Goal: Task Accomplishment & Management: Use online tool/utility

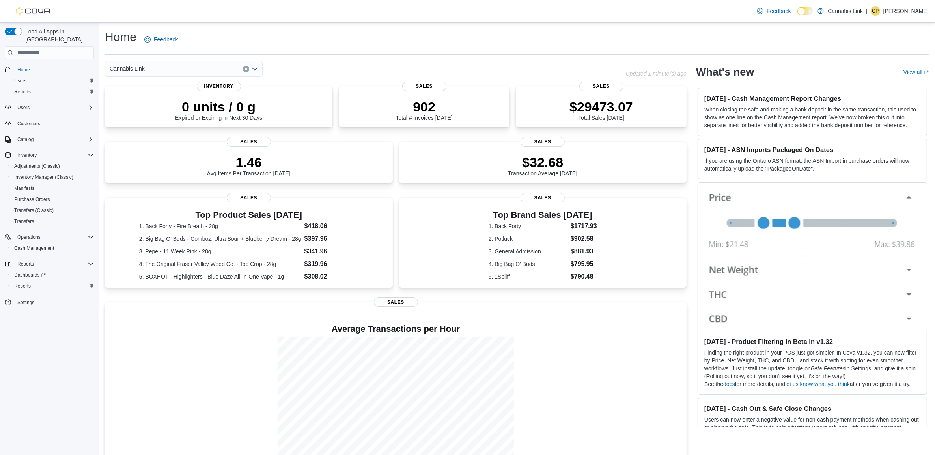
click at [55, 282] on div "Reports" at bounding box center [52, 286] width 83 height 9
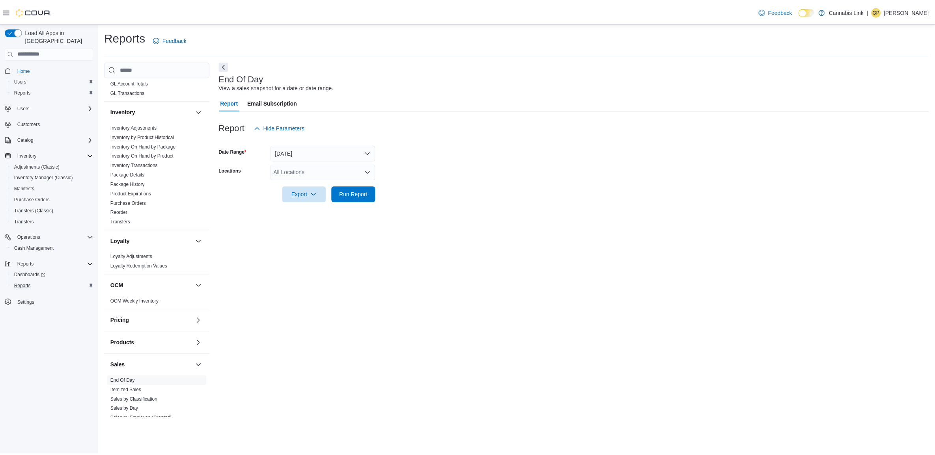
scroll to position [192, 0]
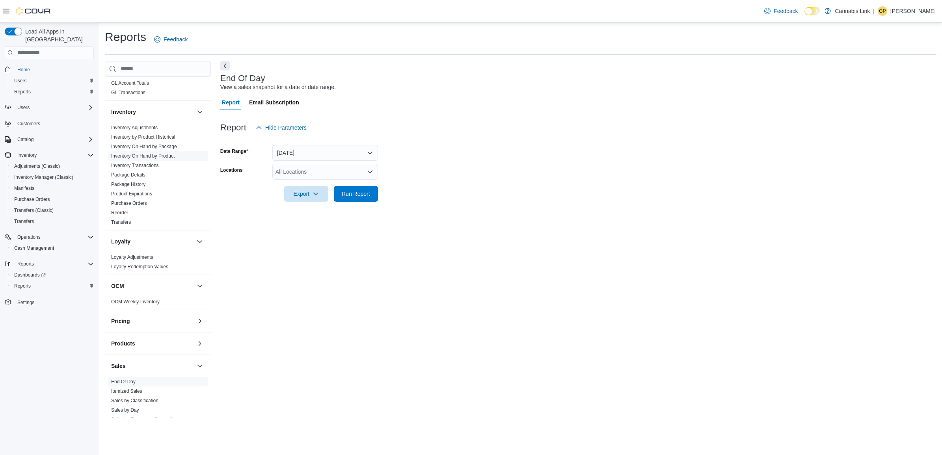
click at [168, 156] on link "Inventory On Hand by Product" at bounding box center [142, 156] width 63 height 6
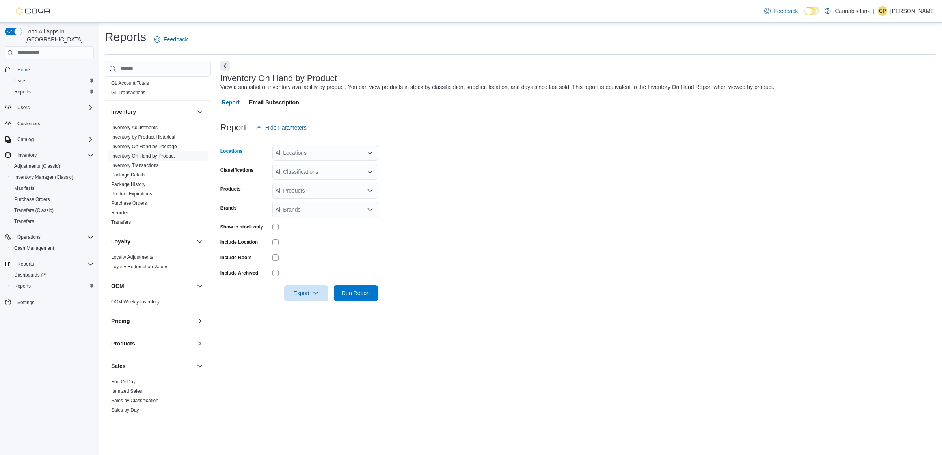
click at [315, 152] on div "All Locations" at bounding box center [325, 153] width 106 height 16
drag, startPoint x: 317, startPoint y: 217, endPoint x: 314, endPoint y: 223, distance: 6.9
click at [314, 223] on div "Cannabis Link #[GEOGRAPHIC_DATA][STREET_ADDRESS][STREET_ADDRESS][STREET_ADDRESS…" at bounding box center [325, 201] width 106 height 80
click at [314, 223] on span "[STREET_ADDRESS]" at bounding box center [316, 224] width 54 height 8
drag, startPoint x: 524, startPoint y: 171, endPoint x: 402, endPoint y: 194, distance: 124.5
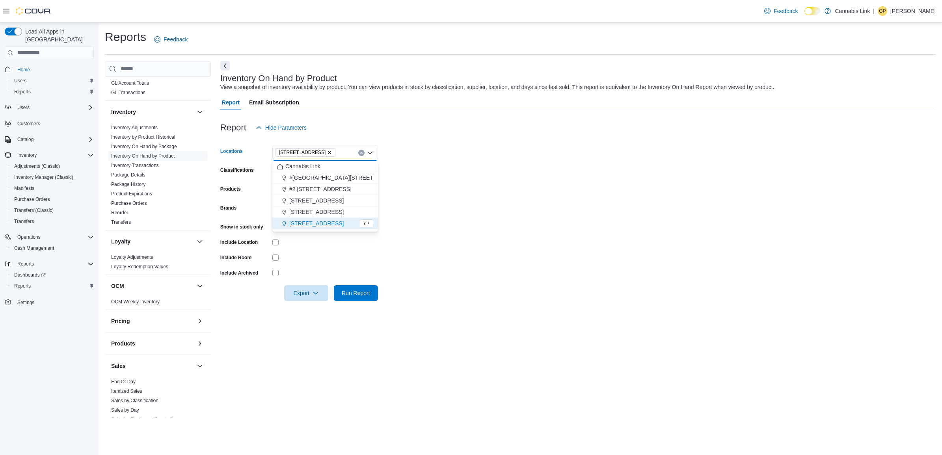
click at [523, 172] on form "Locations [STREET_ADDRESS] Selected. [STREET_ADDRESS]. Press Backspace to delet…" at bounding box center [578, 219] width 716 height 166
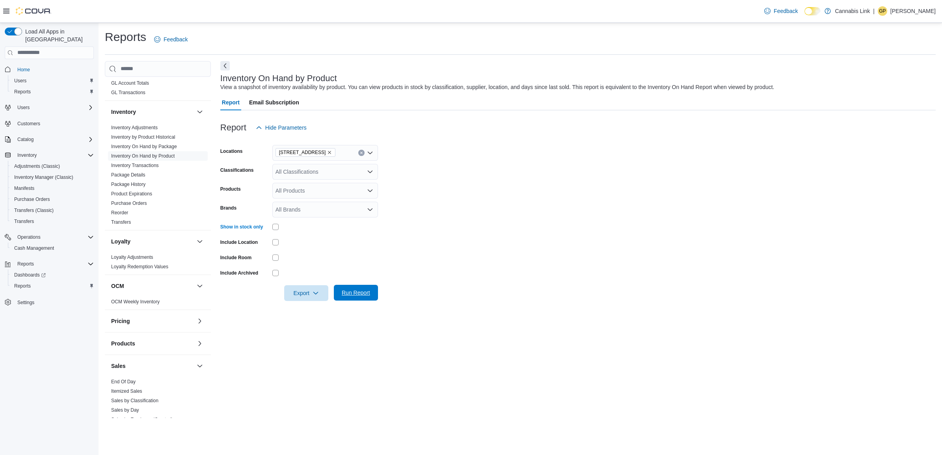
click at [367, 298] on span "Run Report" at bounding box center [356, 293] width 35 height 16
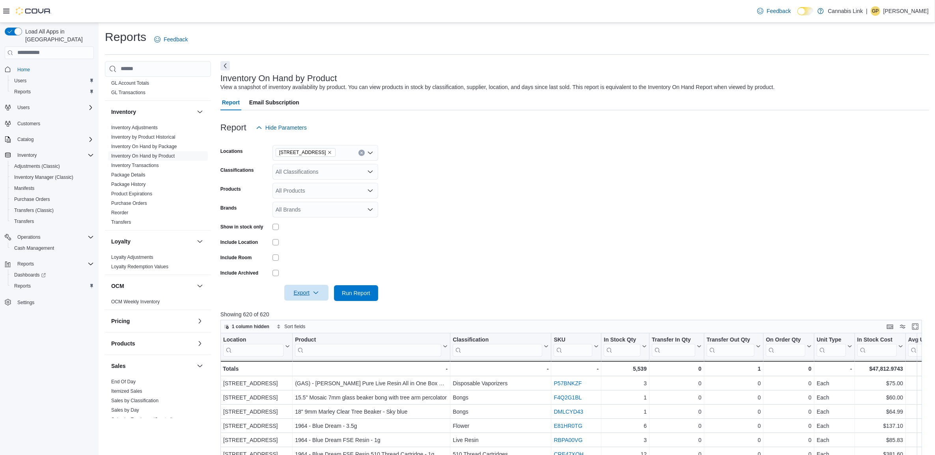
click at [296, 292] on span "Export" at bounding box center [306, 293] width 35 height 16
click at [308, 312] on button "Export to Excel" at bounding box center [307, 309] width 45 height 16
click at [284, 285] on button "Export" at bounding box center [306, 293] width 44 height 16
click at [587, 166] on form "Locations [STREET_ADDRESS] Classifications All Classifications Products All Pro…" at bounding box center [574, 219] width 709 height 166
